Goal: Find contact information: Find contact information

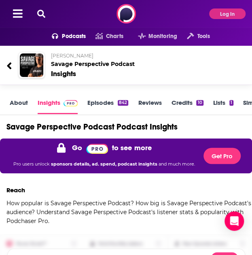
click at [45, 11] on icon at bounding box center [41, 14] width 8 height 8
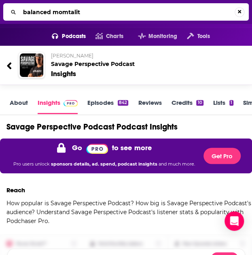
type input "balanced momtality"
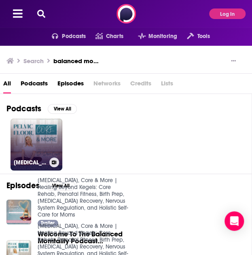
click at [43, 133] on link "[MEDICAL_DATA], Core & More | Healing Beyond Kegels: Core Rehab, Prenatal Fitne…" at bounding box center [37, 145] width 52 height 52
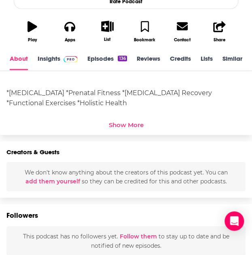
scroll to position [258, 0]
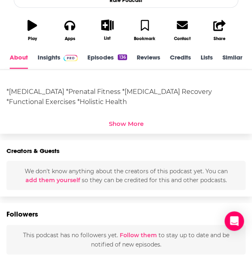
click at [66, 57] on img at bounding box center [71, 58] width 14 height 6
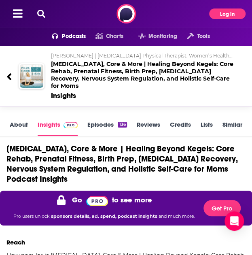
click at [221, 15] on button "Log In" at bounding box center [227, 13] width 36 height 11
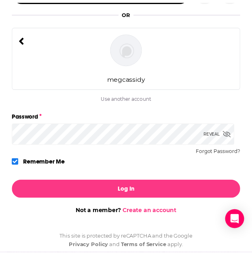
scroll to position [124, 0]
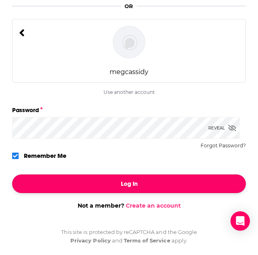
click at [115, 184] on button "Log In" at bounding box center [129, 183] width 234 height 19
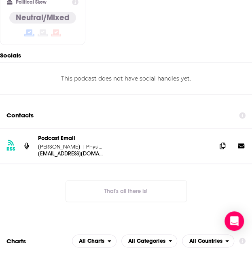
scroll to position [910, 0]
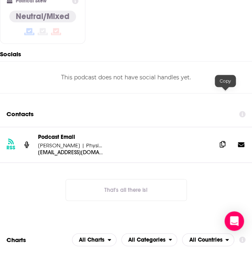
click at [224, 141] on icon at bounding box center [223, 144] width 6 height 6
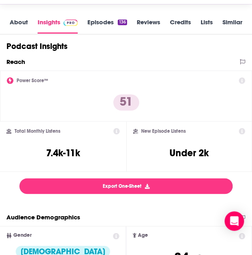
scroll to position [0, 0]
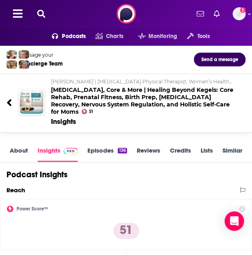
click at [45, 12] on icon at bounding box center [41, 14] width 8 height 8
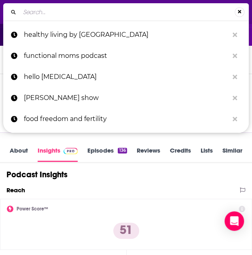
type input "Spirit Sessions & Self-Care"
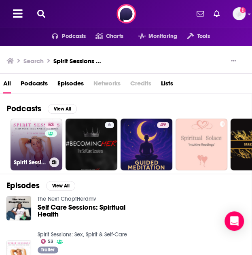
click at [19, 144] on link "53 Spirit Sessions: Sex, Spirit & Self-Care" at bounding box center [37, 145] width 52 height 52
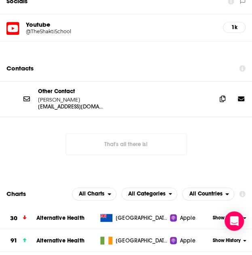
scroll to position [925, 0]
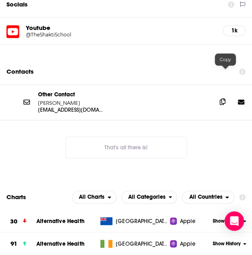
click at [224, 98] on icon at bounding box center [223, 101] width 6 height 6
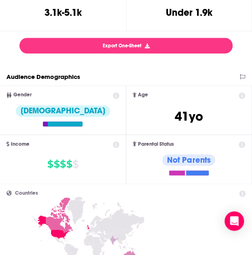
scroll to position [0, 0]
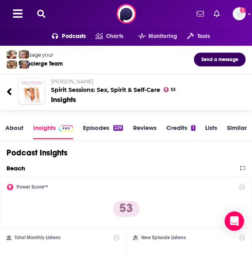
click at [45, 13] on icon at bounding box center [41, 14] width 8 height 8
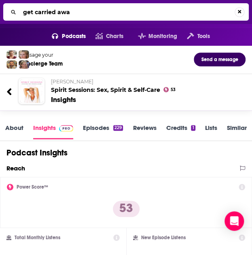
type input "get carried away"
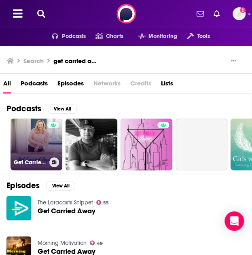
click at [45, 145] on link "Get Carried Away" at bounding box center [37, 145] width 52 height 52
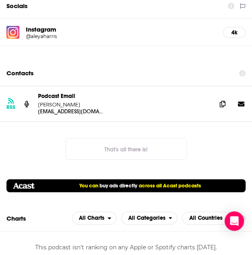
scroll to position [578, 0]
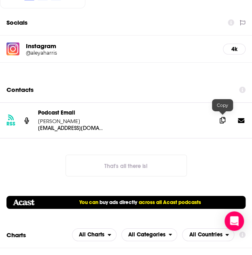
click at [221, 122] on span at bounding box center [223, 120] width 12 height 12
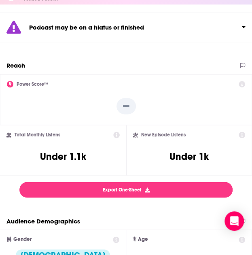
scroll to position [0, 0]
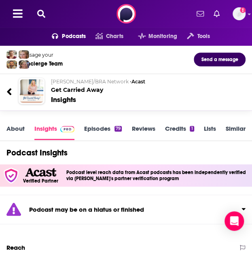
click at [44, 8] on div "Podcasts Charts Monitoring Tools For Business For Podcasters More Add a profile…" at bounding box center [126, 14] width 252 height 28
click at [43, 14] on icon at bounding box center [41, 14] width 8 height 8
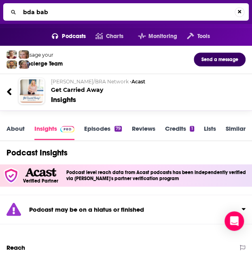
type input "bda baby"
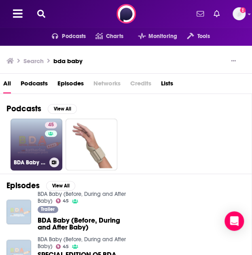
click at [22, 156] on link "45 BDA Baby (Before, During and After Baby)" at bounding box center [37, 145] width 52 height 52
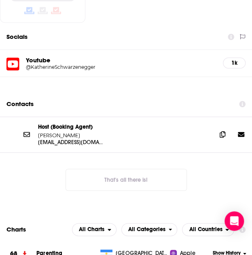
scroll to position [864, 0]
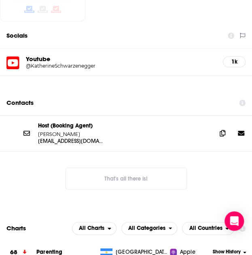
drag, startPoint x: 83, startPoint y: 111, endPoint x: 36, endPoint y: 117, distance: 47.3
click at [36, 117] on div "Host (Booking Agent) [PERSON_NAME] [EMAIL_ADDRESS][DOMAIN_NAME] [PERSON_NAME][E…" at bounding box center [126, 133] width 252 height 35
copy p "[PERSON_NAME]"
click at [223, 130] on icon at bounding box center [223, 133] width 6 height 6
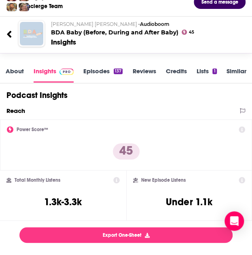
scroll to position [0, 0]
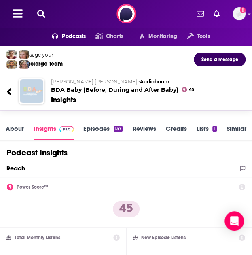
click at [40, 10] on icon at bounding box center [41, 14] width 8 height 8
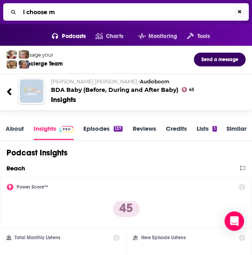
type input "i choose me"
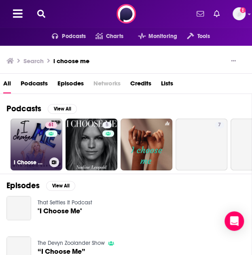
click at [35, 149] on link "61 I Choose Me with [PERSON_NAME]" at bounding box center [37, 145] width 52 height 52
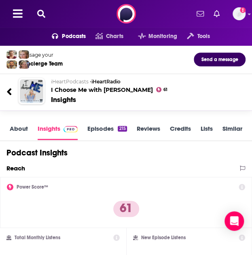
click at [42, 14] on icon at bounding box center [41, 14] width 8 height 8
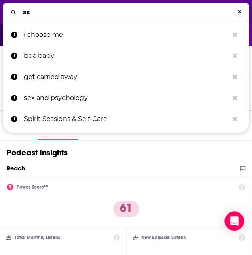
click at [47, 16] on input "as" at bounding box center [127, 12] width 215 height 13
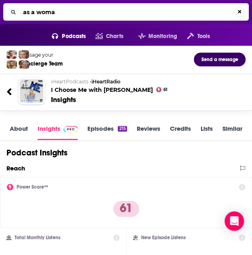
type input "as a woman"
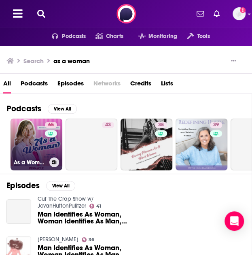
click at [38, 152] on link "65 As a Woman" at bounding box center [37, 145] width 52 height 52
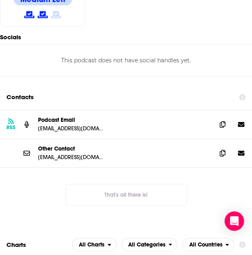
scroll to position [918, 0]
